Goal: Information Seeking & Learning: Learn about a topic

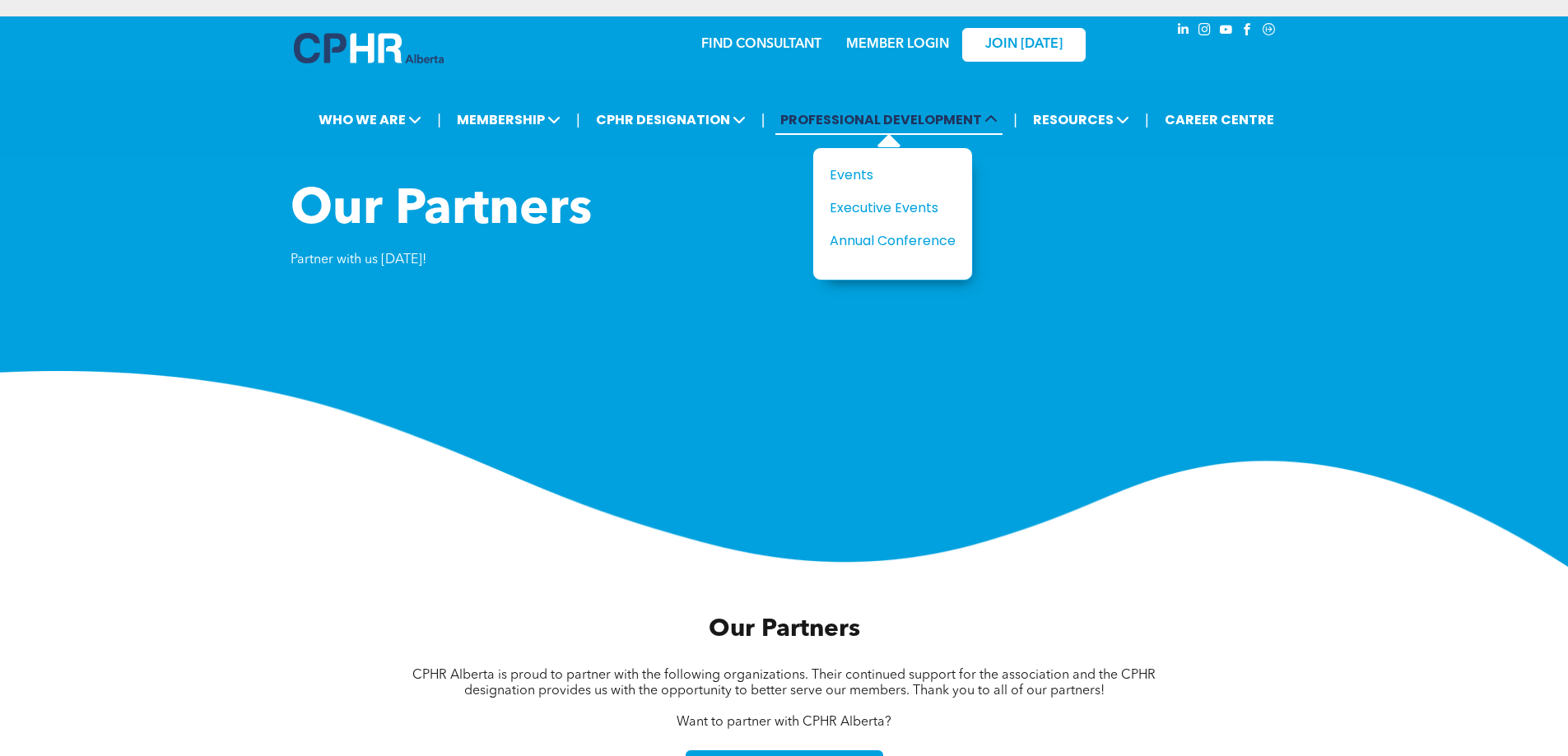
click at [876, 120] on span "PROFESSIONAL DEVELOPMENT" at bounding box center [888, 120] width 227 height 31
click at [836, 128] on span "PROFESSIONAL DEVELOPMENT" at bounding box center [888, 120] width 227 height 31
click at [870, 208] on div "Executive Events" at bounding box center [886, 208] width 113 height 21
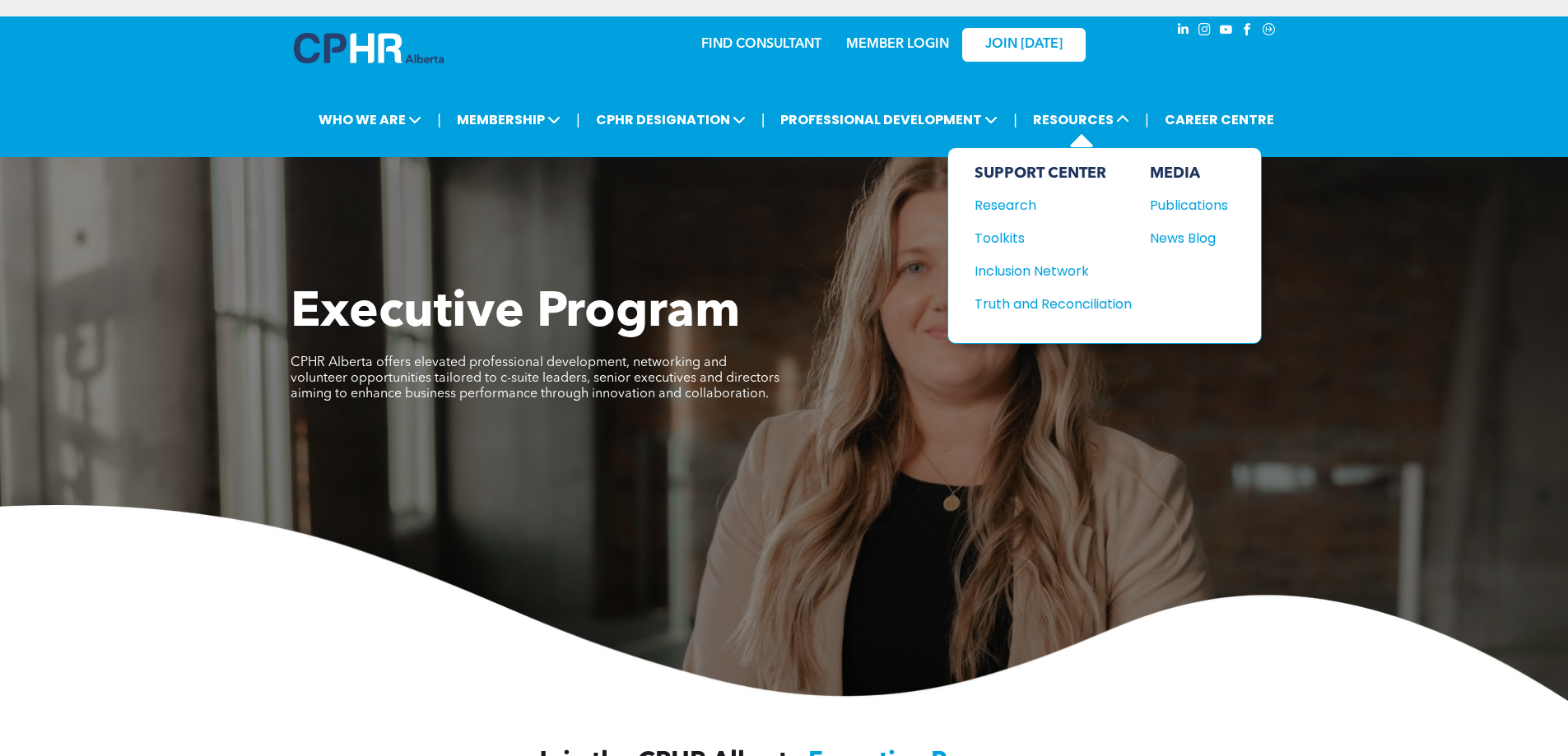
click at [997, 218] on div "SUPPORT CENTER Research Toolkits Inclusion Network Truth and Reconciliation" at bounding box center [1052, 246] width 157 height 162
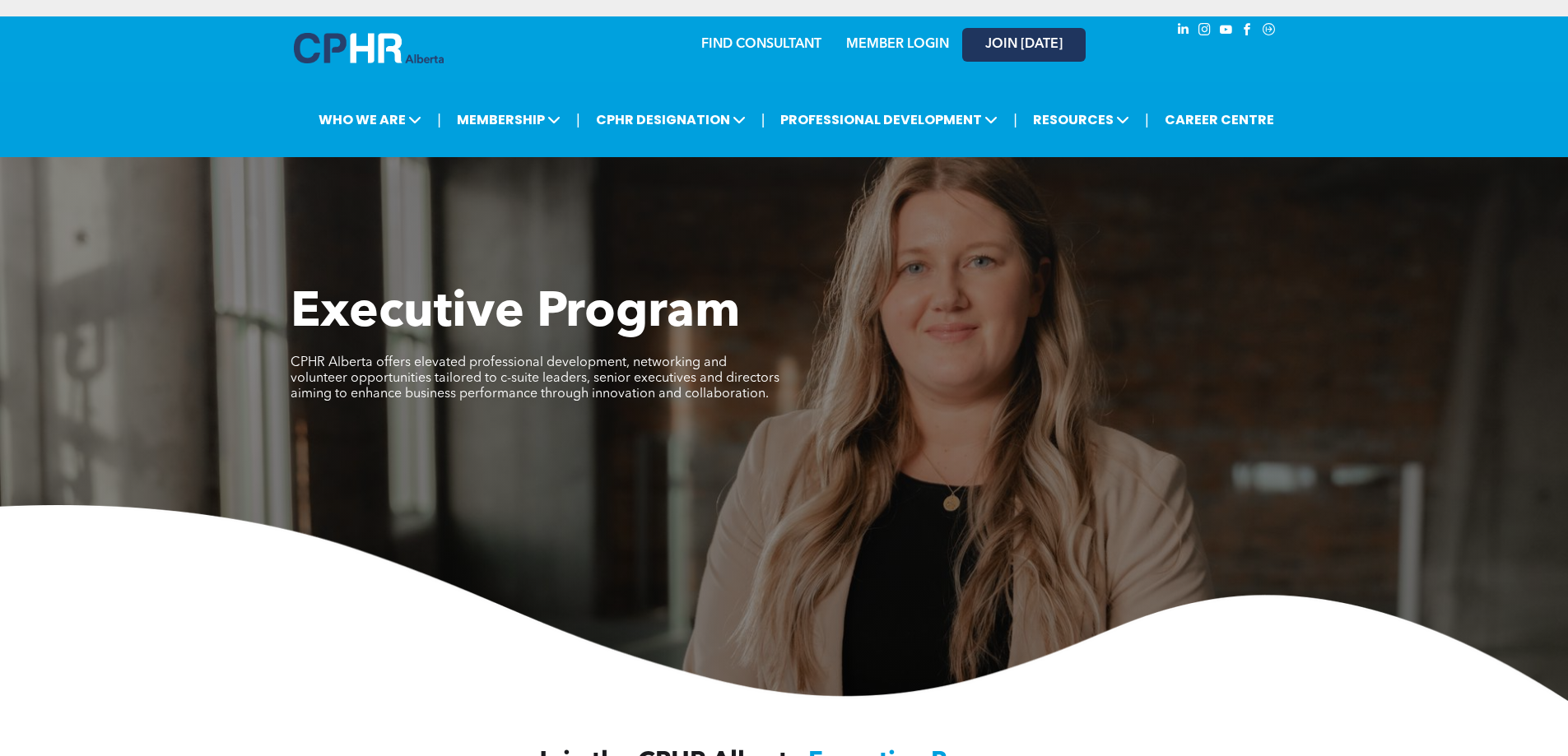
click at [1011, 46] on span "JOIN [DATE]" at bounding box center [1023, 45] width 77 height 15
